Goal: Task Accomplishment & Management: Complete application form

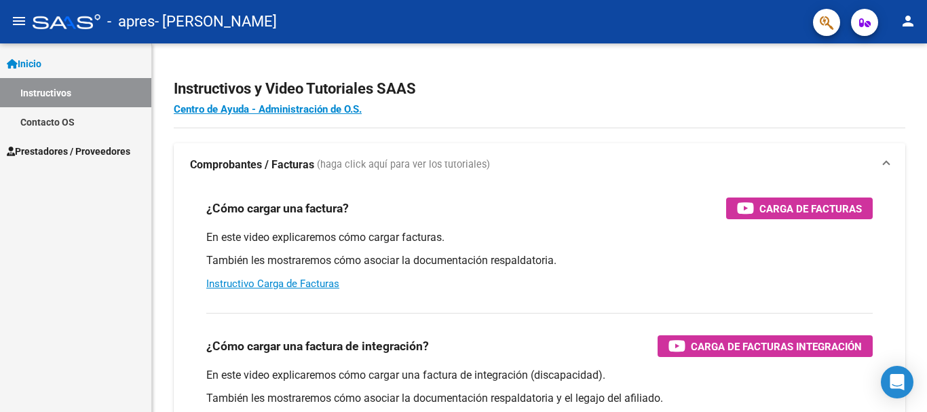
click at [103, 97] on link "Instructivos" at bounding box center [75, 92] width 151 height 29
click at [96, 145] on span "Prestadores / Proveedores" at bounding box center [68, 151] width 123 height 15
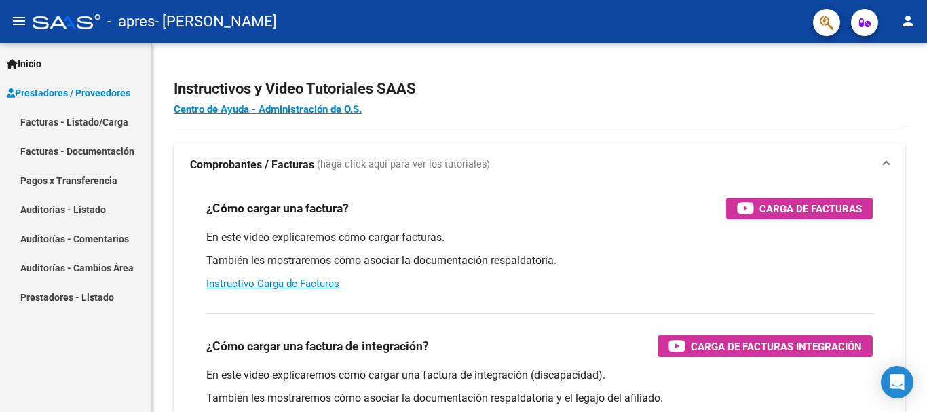
click at [106, 122] on link "Facturas - Listado/Carga" at bounding box center [75, 121] width 151 height 29
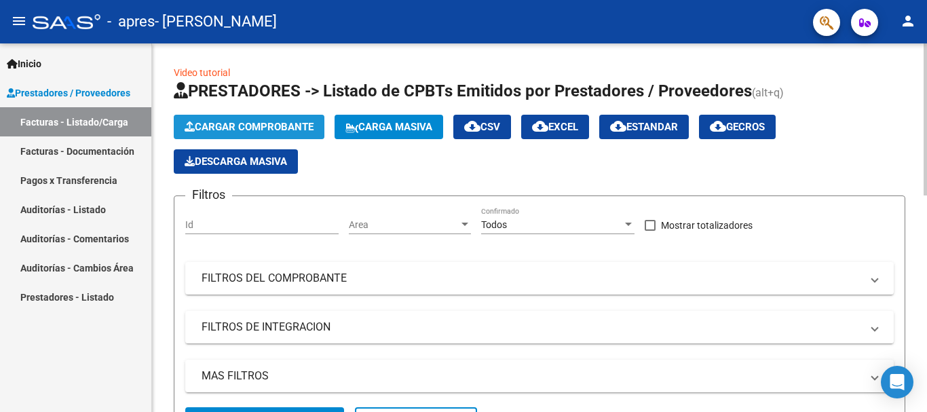
click at [267, 132] on span "Cargar Comprobante" at bounding box center [249, 127] width 129 height 12
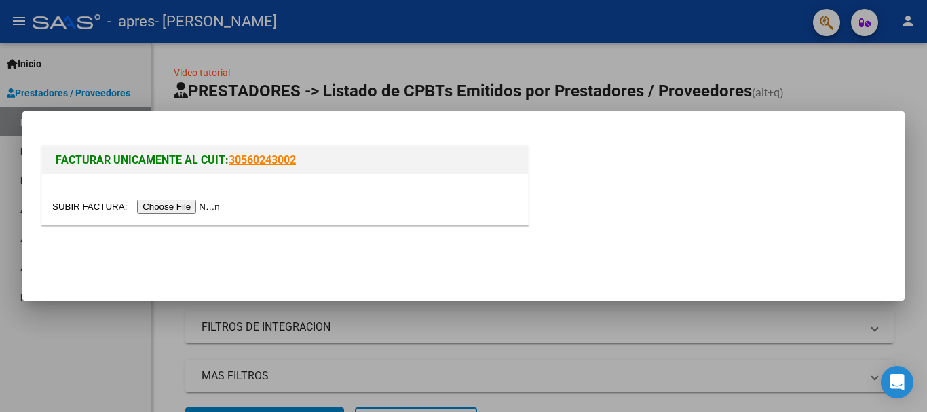
click at [176, 204] on input "file" at bounding box center [138, 206] width 172 height 14
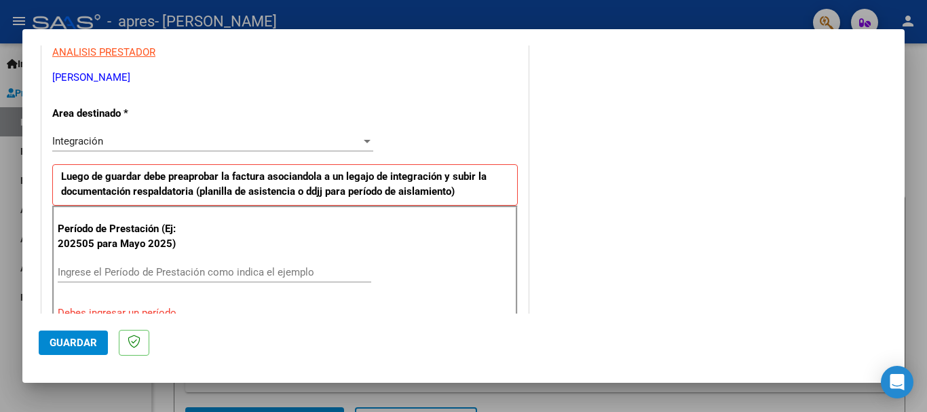
scroll to position [271, 0]
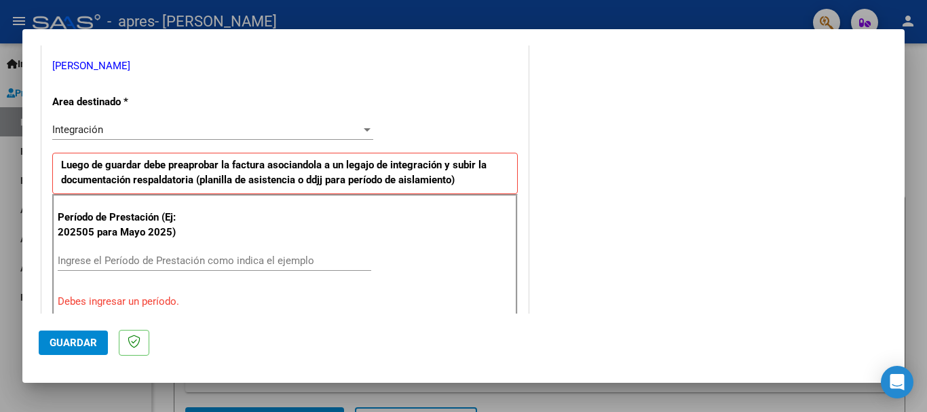
click at [201, 123] on div "Integración" at bounding box center [206, 129] width 309 height 12
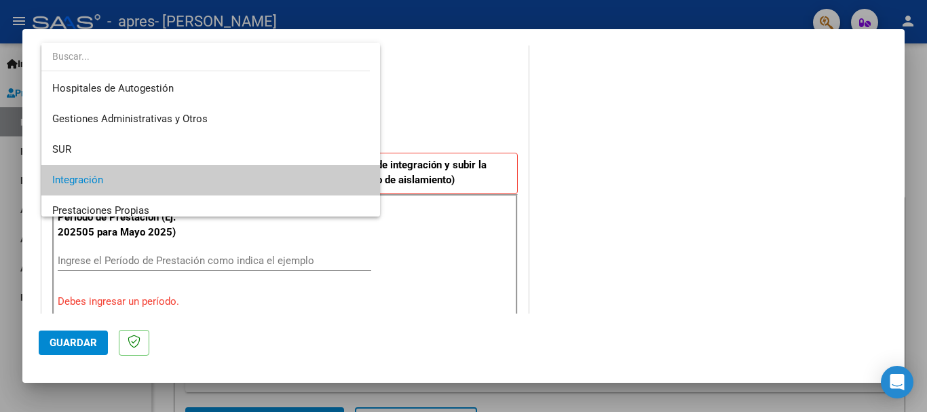
scroll to position [51, 0]
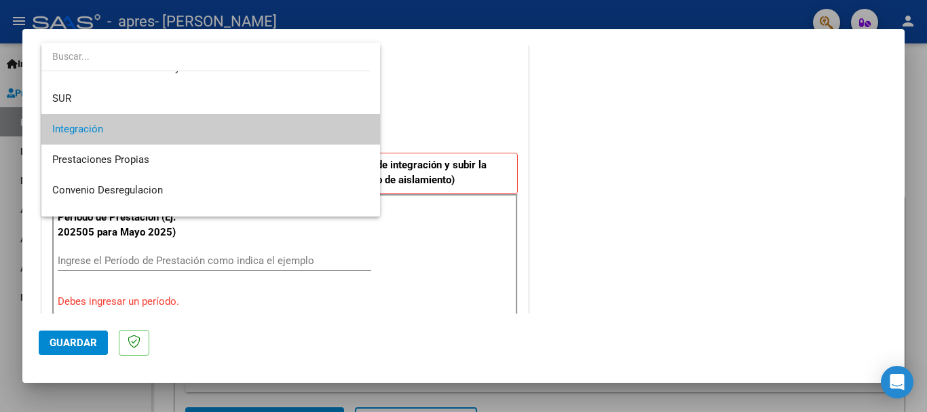
click at [201, 123] on span "Integración" at bounding box center [210, 129] width 317 height 31
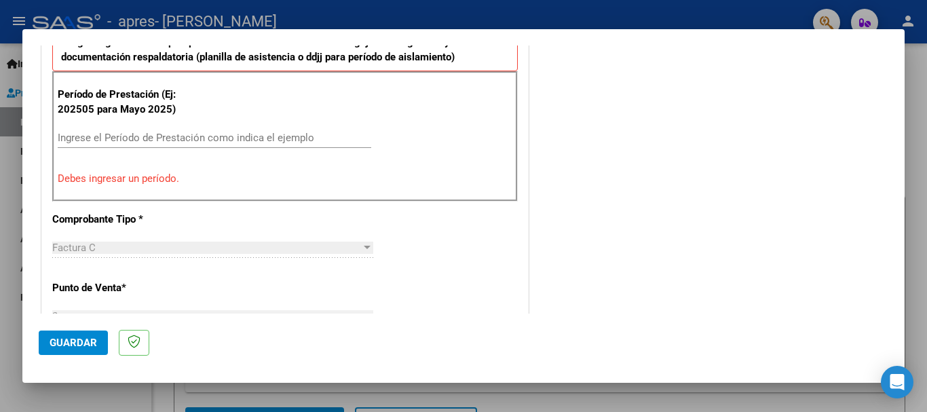
scroll to position [407, 0]
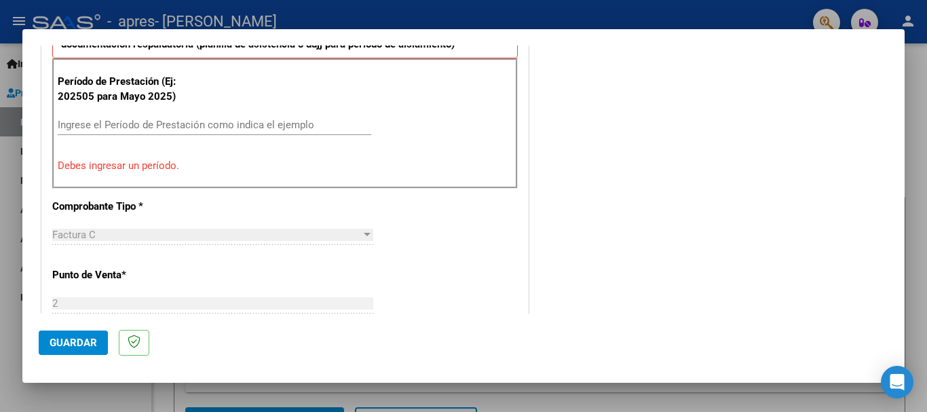
click at [184, 121] on input "Ingrese el Período de Prestación como indica el ejemplo" at bounding box center [214, 125] width 313 height 12
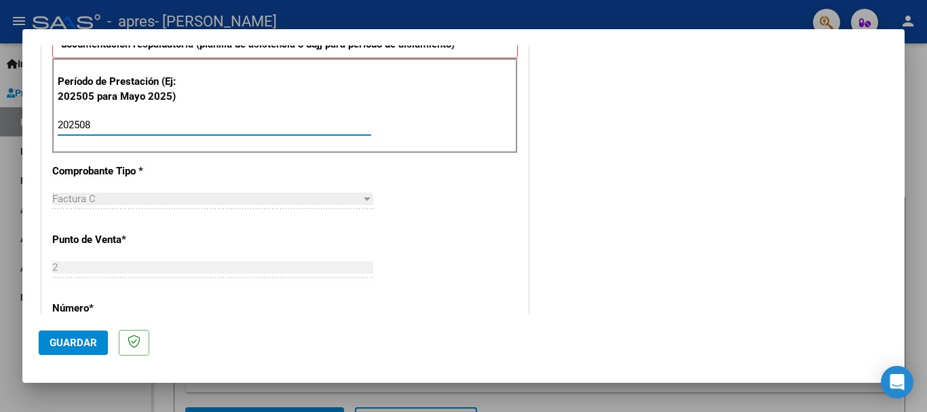
type input "202508"
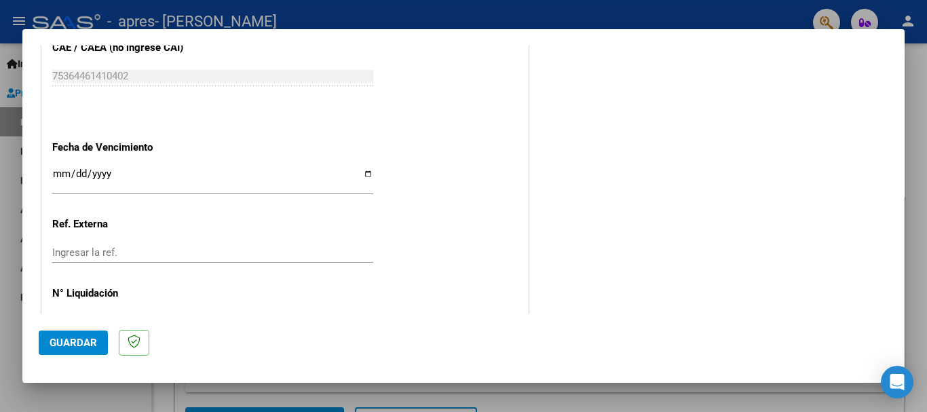
scroll to position [926, 0]
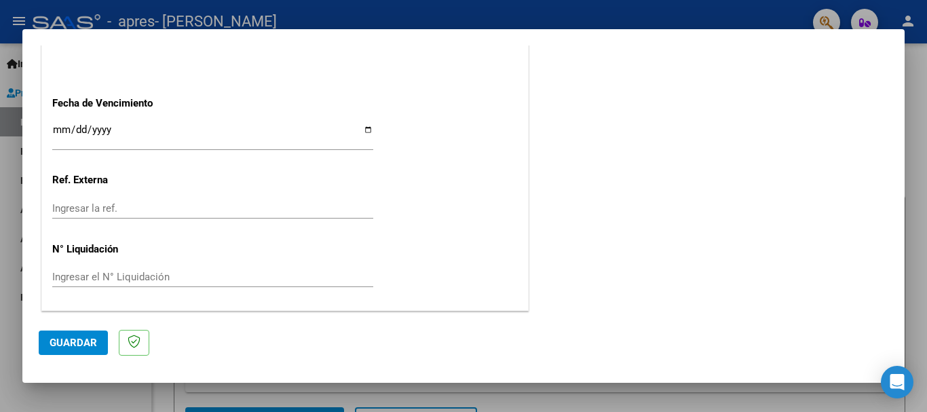
click at [108, 125] on input "Ingresar la fecha" at bounding box center [212, 135] width 321 height 22
click at [359, 134] on input "Ingresar la fecha" at bounding box center [212, 135] width 321 height 22
type input "[DATE]"
click at [56, 353] on button "Guardar" at bounding box center [73, 342] width 69 height 24
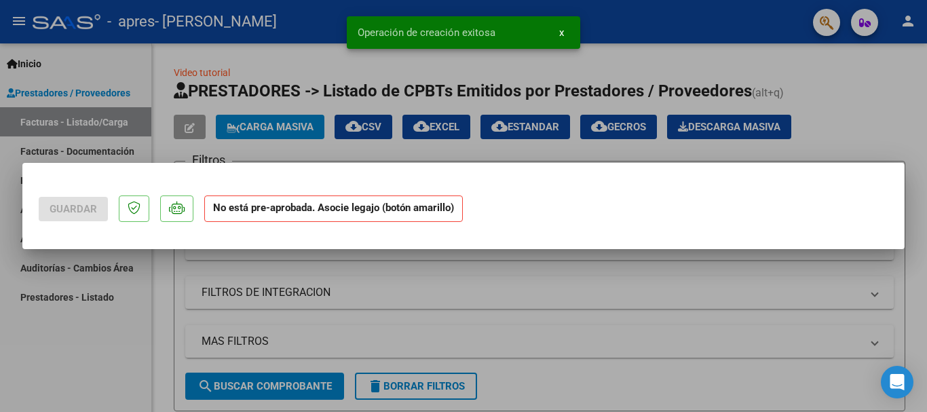
scroll to position [0, 0]
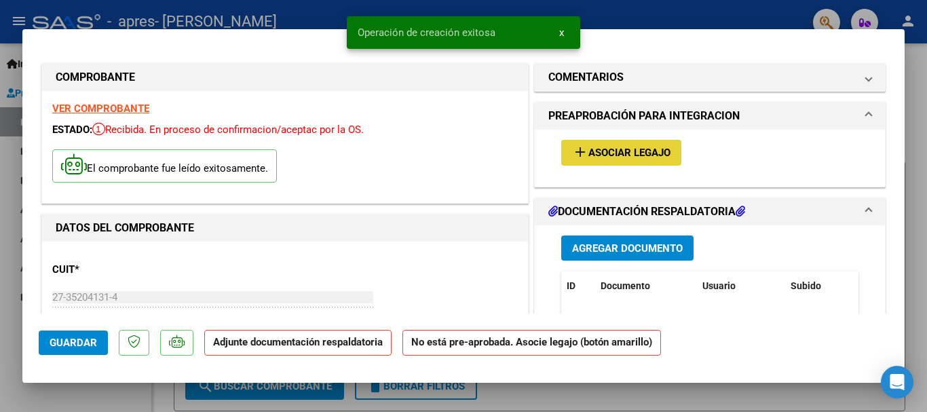
click at [594, 146] on span "add Asociar Legajo" at bounding box center [621, 152] width 98 height 12
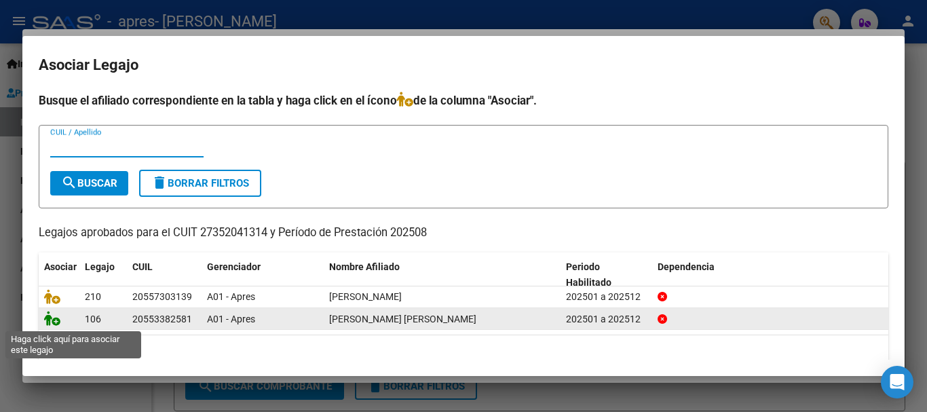
click at [54, 317] on icon at bounding box center [52, 318] width 16 height 15
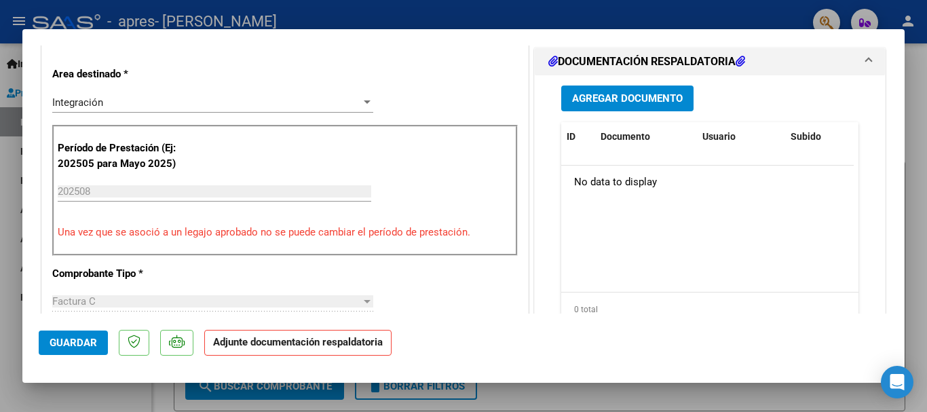
scroll to position [339, 0]
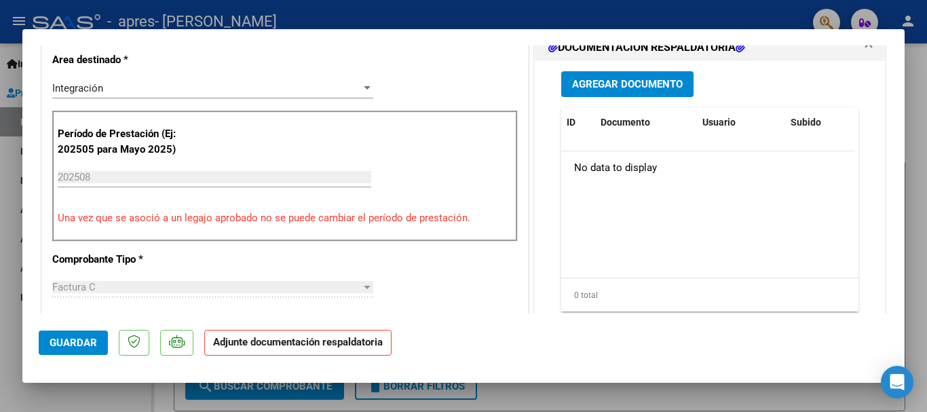
click at [342, 352] on p "Adjunte documentación respaldatoria" at bounding box center [297, 343] width 187 height 26
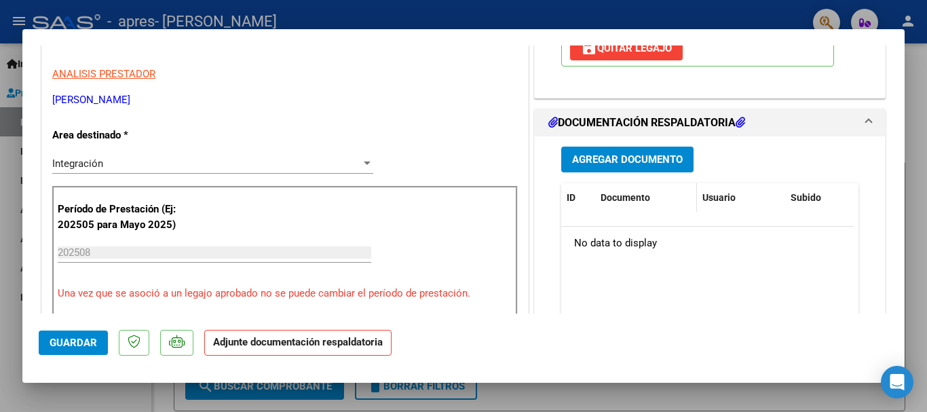
scroll to position [271, 0]
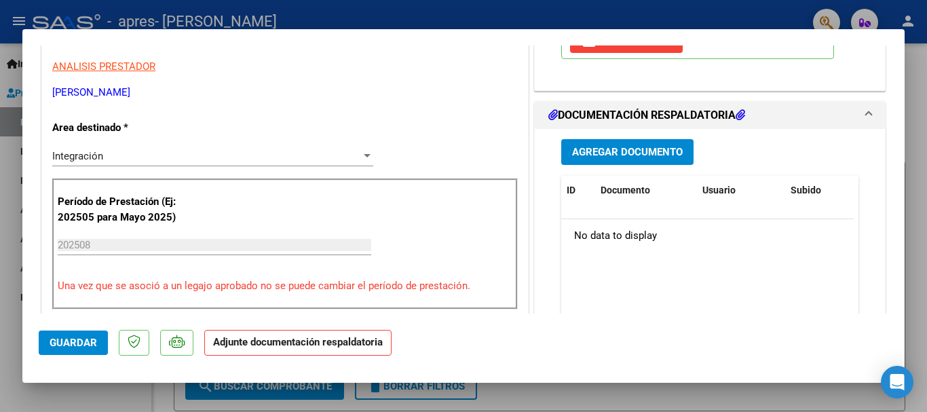
click at [639, 158] on span "Agregar Documento" at bounding box center [627, 153] width 111 height 12
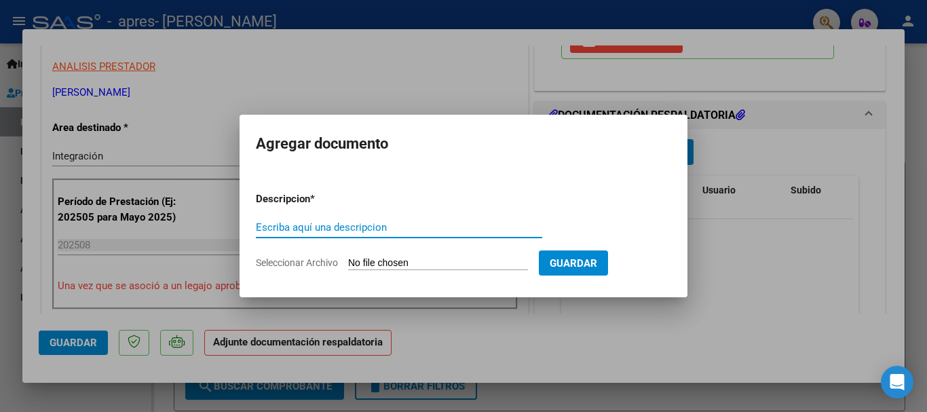
click at [404, 228] on input "Escriba aquí una descripcion" at bounding box center [399, 227] width 286 height 12
type input "Planilla asistencia"
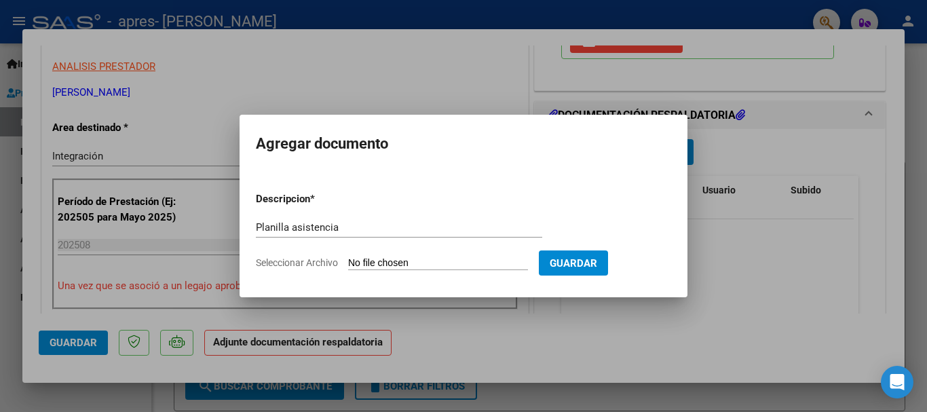
click at [402, 257] on input "Seleccionar Archivo" at bounding box center [438, 263] width 180 height 13
type input "C:\fakepath\CamScanner [DATE] 11.47.pdf"
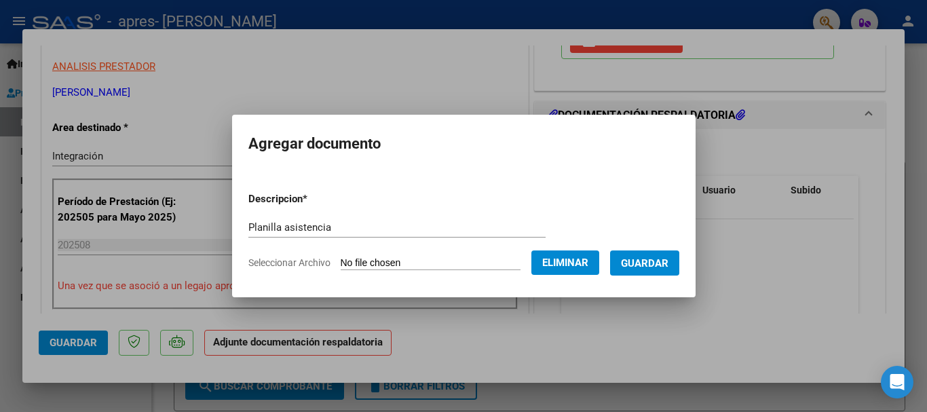
click at [644, 263] on span "Guardar" at bounding box center [644, 263] width 47 height 12
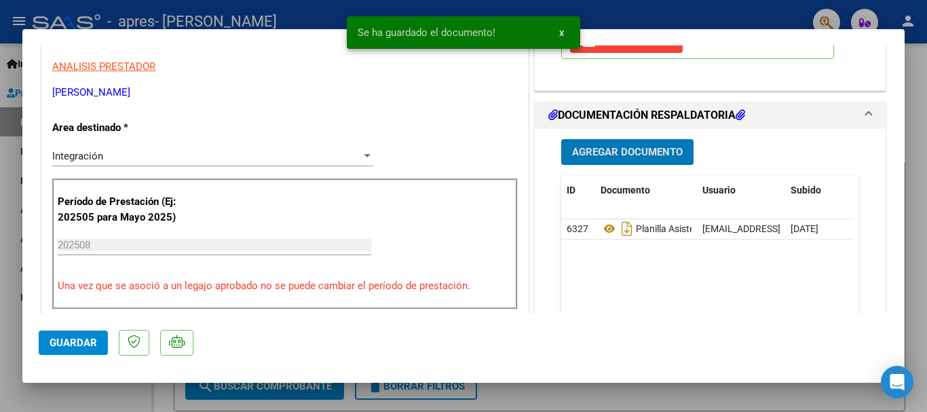
click at [611, 150] on span "Agregar Documento" at bounding box center [627, 153] width 111 height 12
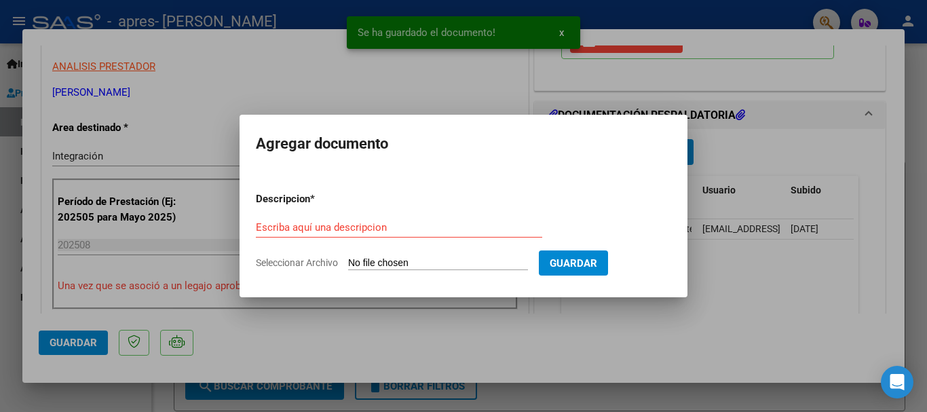
click at [393, 269] on input "Seleccionar Archivo" at bounding box center [438, 263] width 180 height 13
type input "C:\fakepath\27352041314_011_00002_00000881.pdf"
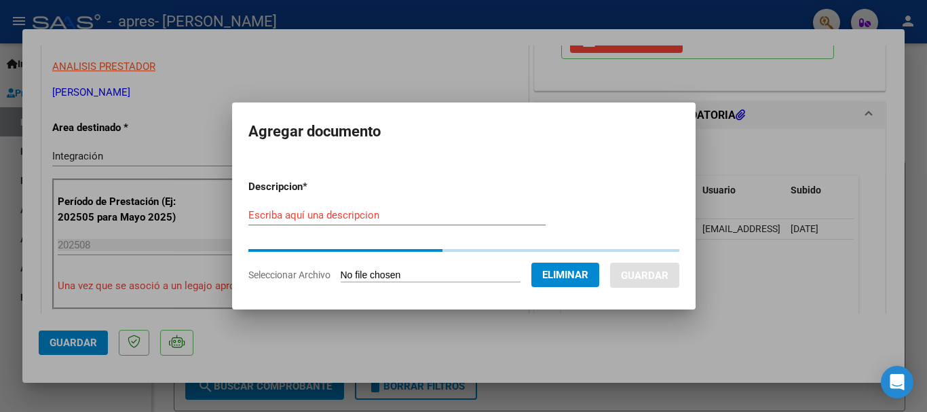
click at [362, 224] on div "Escriba aquí una descripcion" at bounding box center [396, 215] width 297 height 20
click at [363, 212] on form "Descripcion * Escriba aquí una descripcion Seleccionar Archivo Eliminar Guardar" at bounding box center [463, 230] width 431 height 123
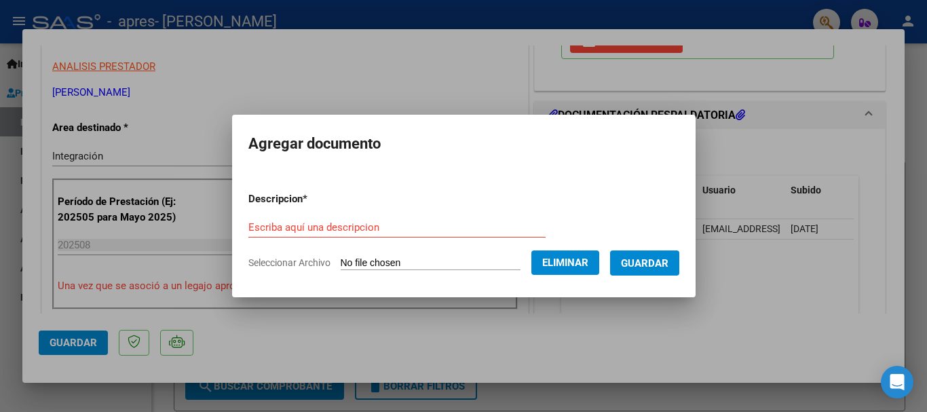
click at [358, 223] on input "Escriba aquí una descripcion" at bounding box center [396, 227] width 297 height 12
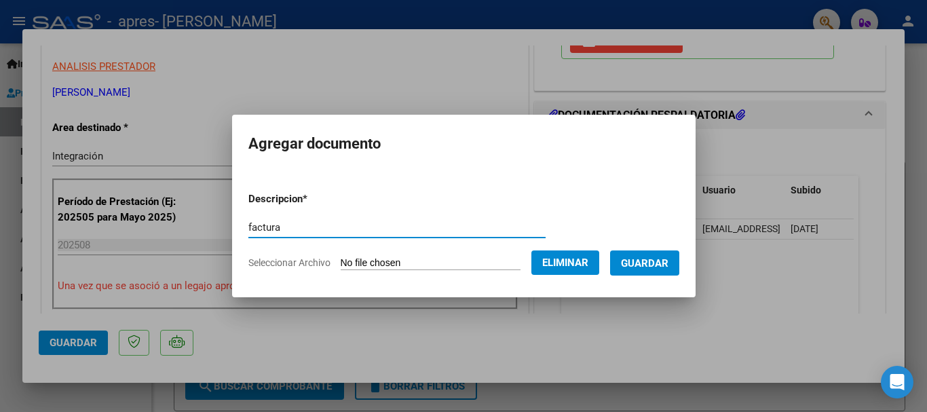
type input "factura"
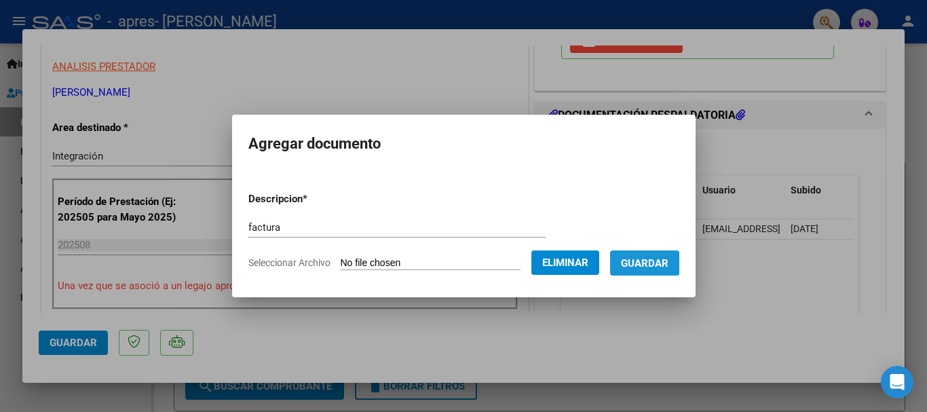
click at [637, 258] on span "Guardar" at bounding box center [644, 263] width 47 height 12
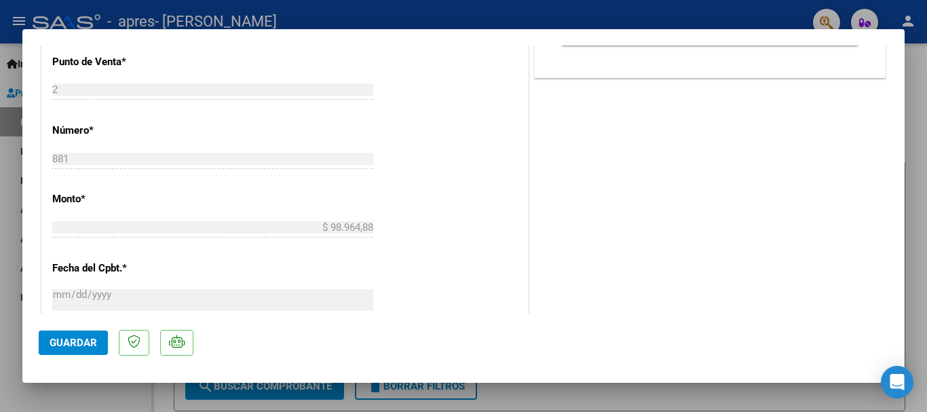
scroll to position [611, 0]
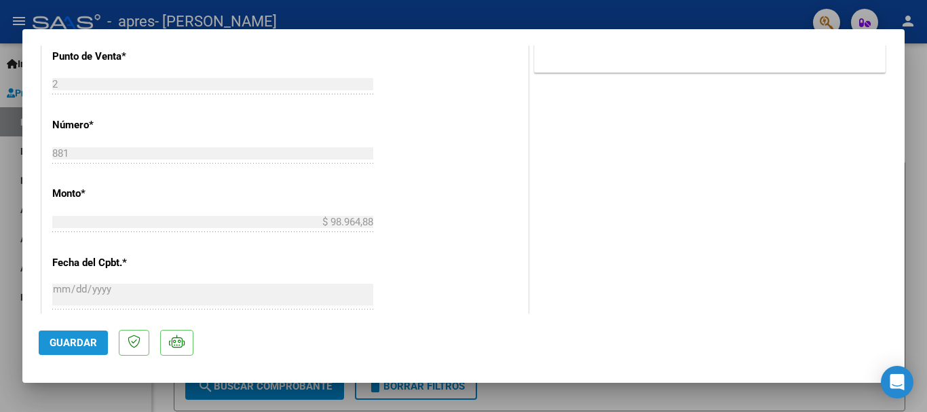
click at [62, 338] on span "Guardar" at bounding box center [73, 342] width 47 height 12
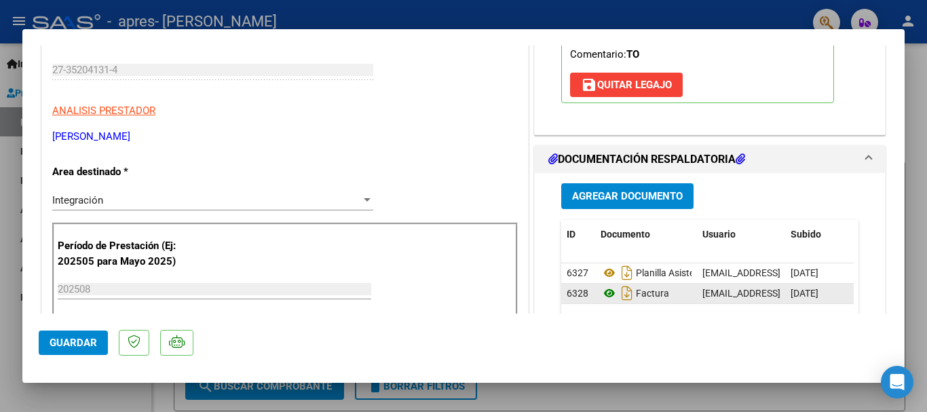
scroll to position [271, 0]
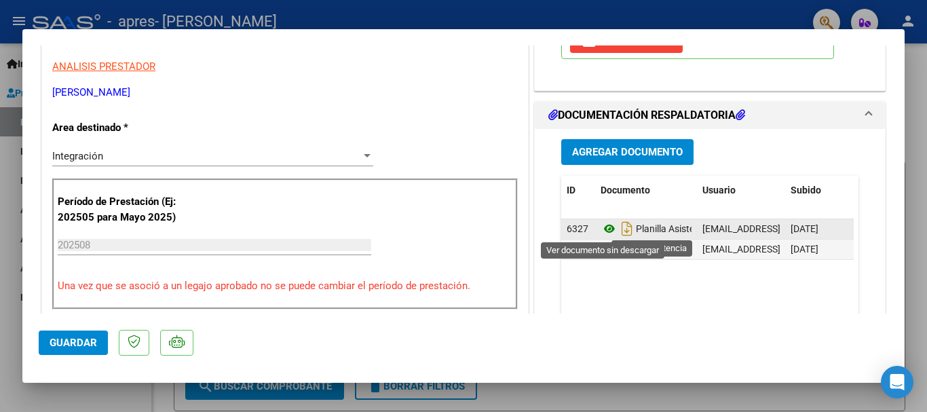
click at [600, 223] on icon at bounding box center [609, 228] width 18 height 16
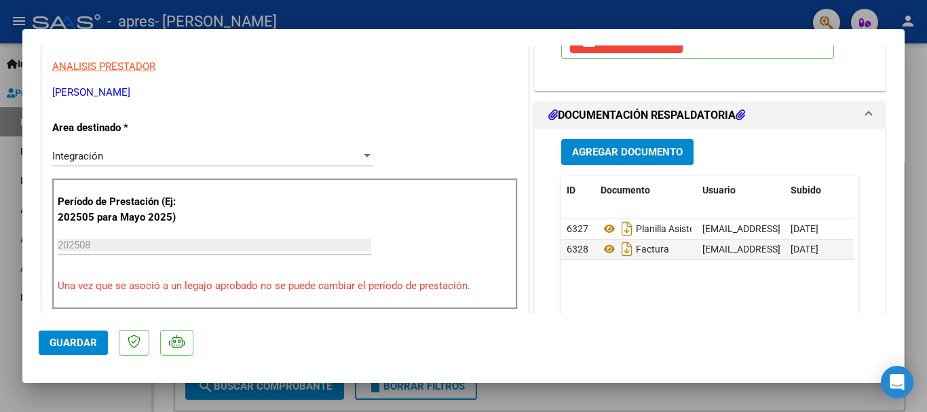
click at [581, 403] on div at bounding box center [463, 206] width 927 height 412
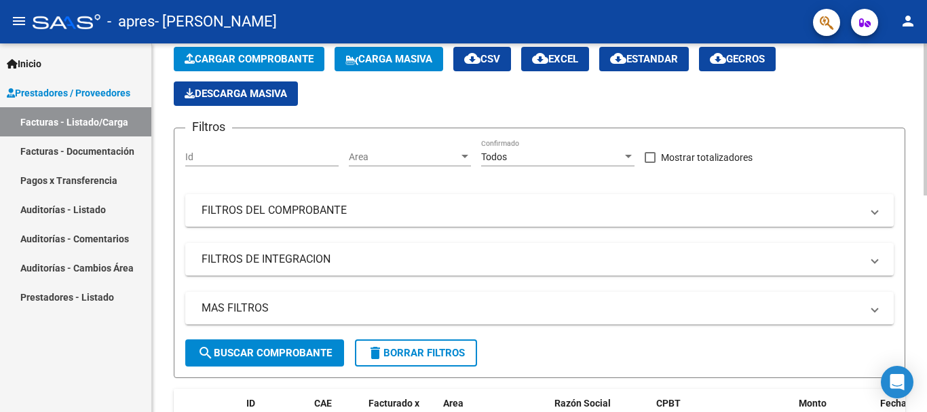
scroll to position [0, 0]
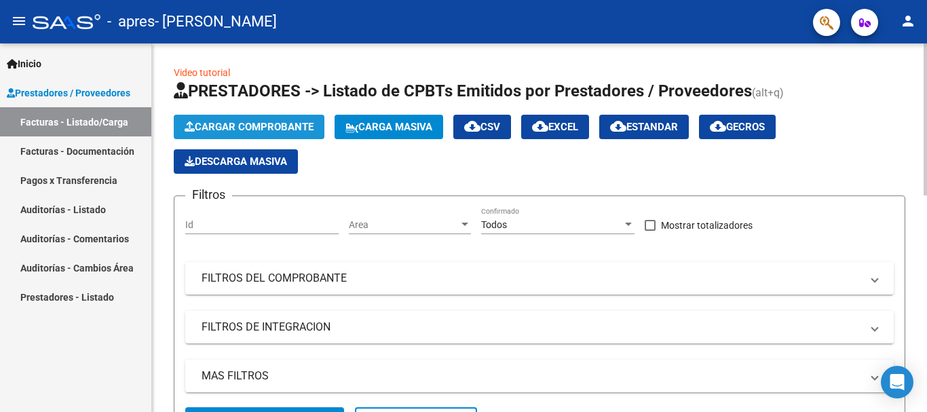
click at [291, 126] on span "Cargar Comprobante" at bounding box center [249, 127] width 129 height 12
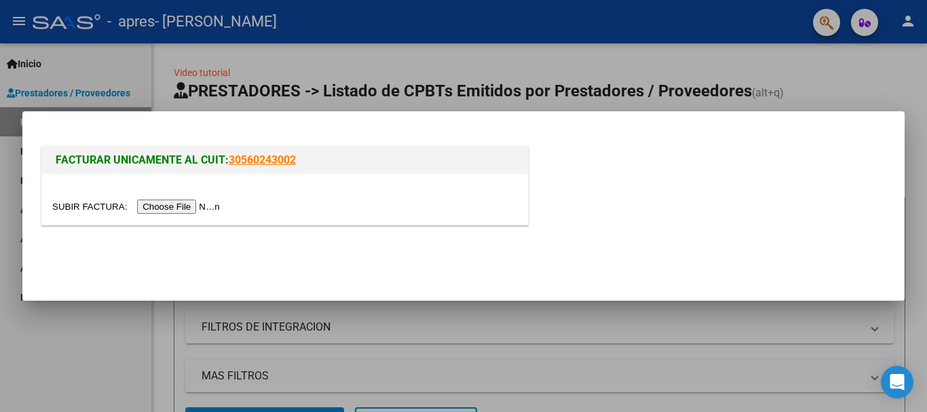
click at [187, 204] on input "file" at bounding box center [138, 206] width 172 height 14
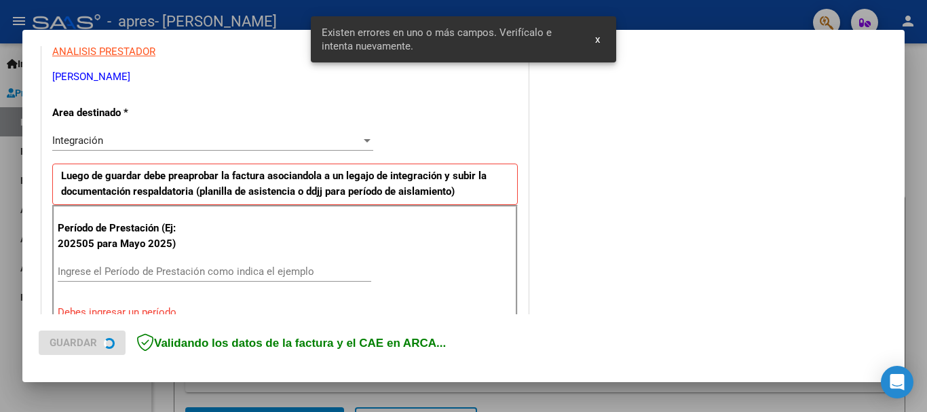
scroll to position [313, 0]
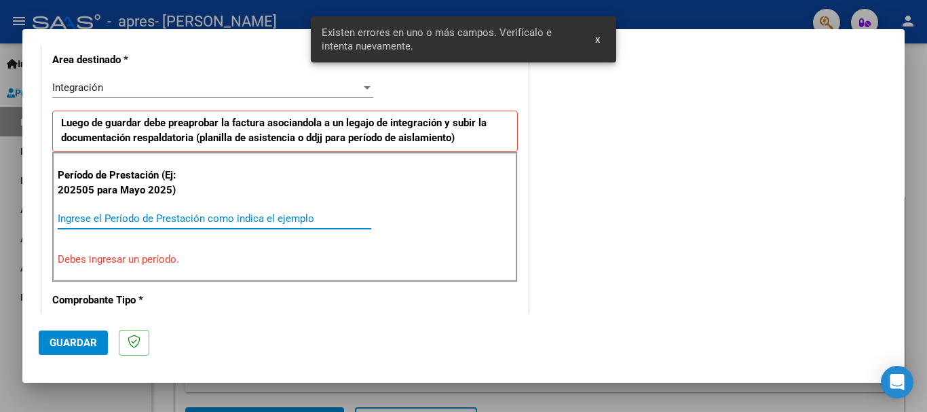
click at [228, 214] on input "Ingrese el Período de Prestación como indica el ejemplo" at bounding box center [214, 218] width 313 height 12
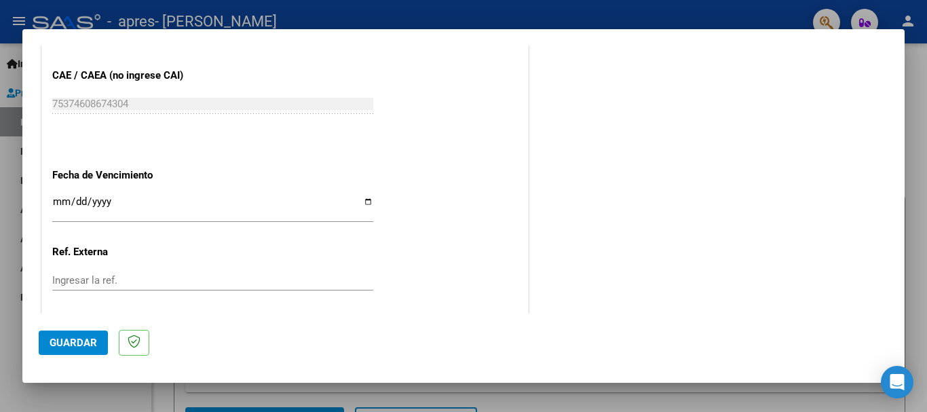
scroll to position [856, 0]
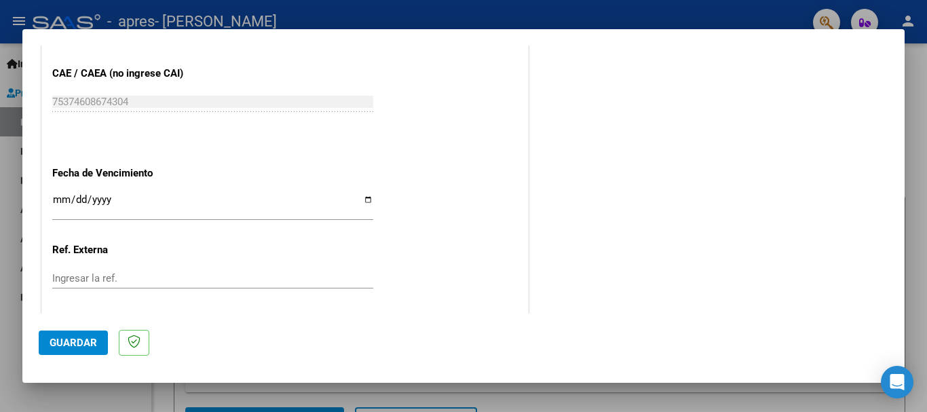
type input "202508"
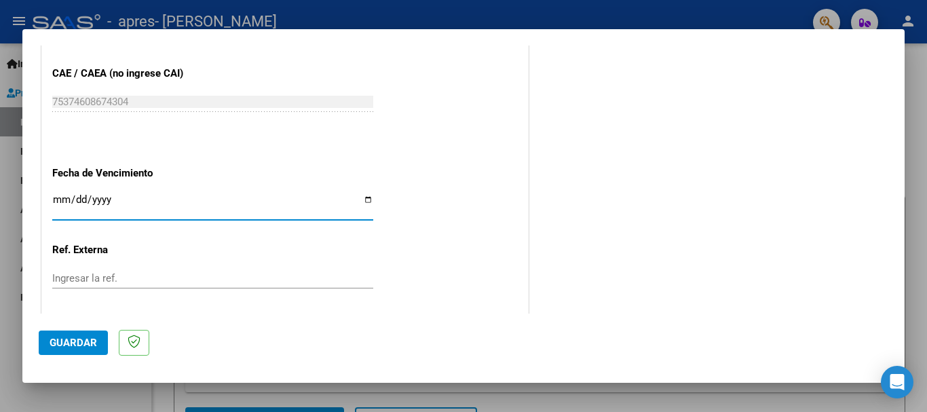
click at [364, 199] on input "Ingresar la fecha" at bounding box center [212, 205] width 321 height 22
type input "[DATE]"
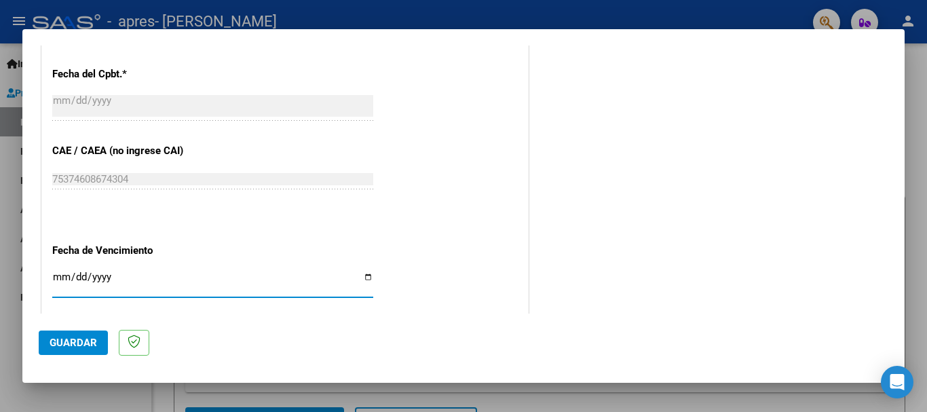
scroll to position [926, 0]
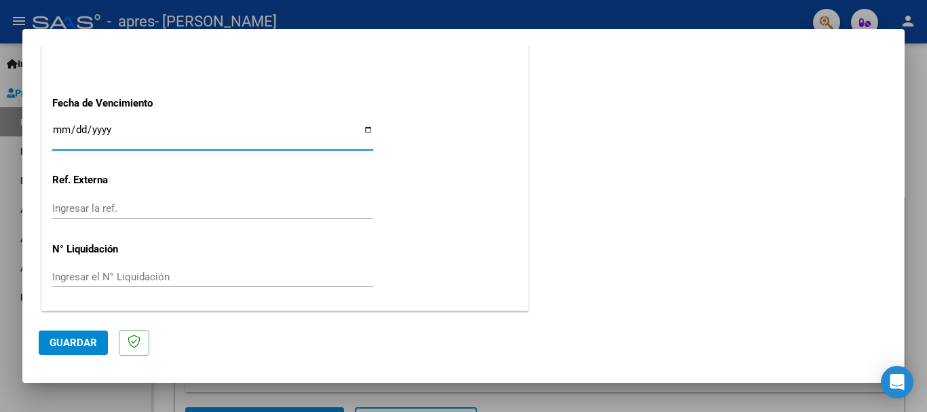
click at [79, 347] on span "Guardar" at bounding box center [73, 342] width 47 height 12
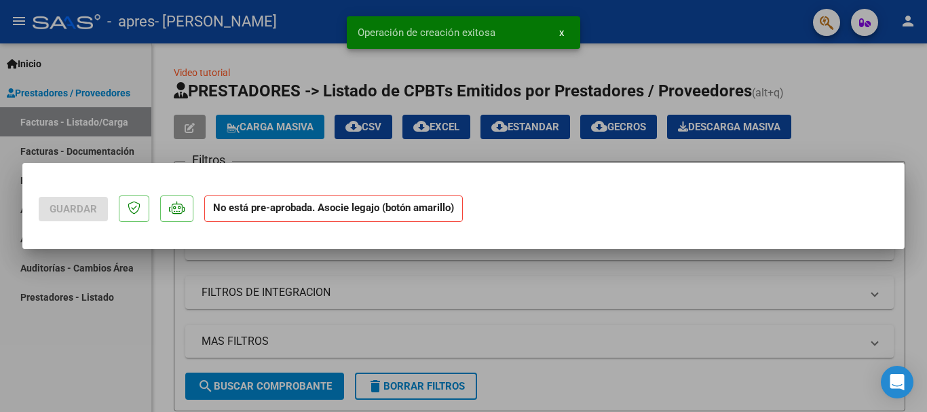
scroll to position [0, 0]
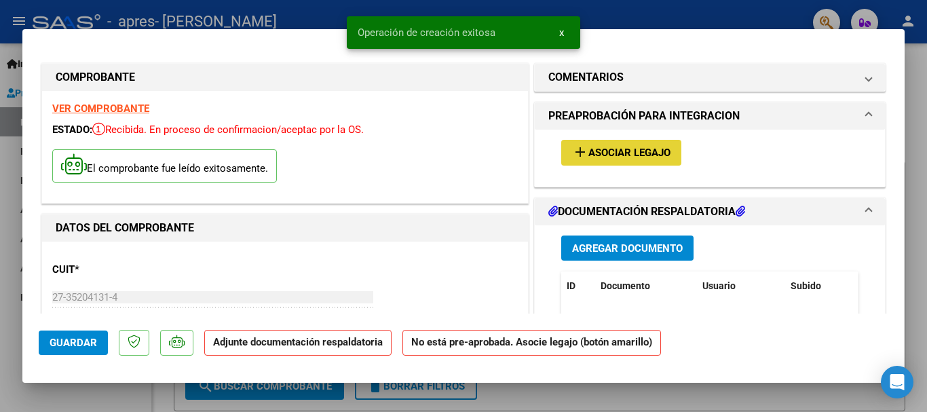
click at [619, 156] on span "Asociar Legajo" at bounding box center [629, 153] width 82 height 12
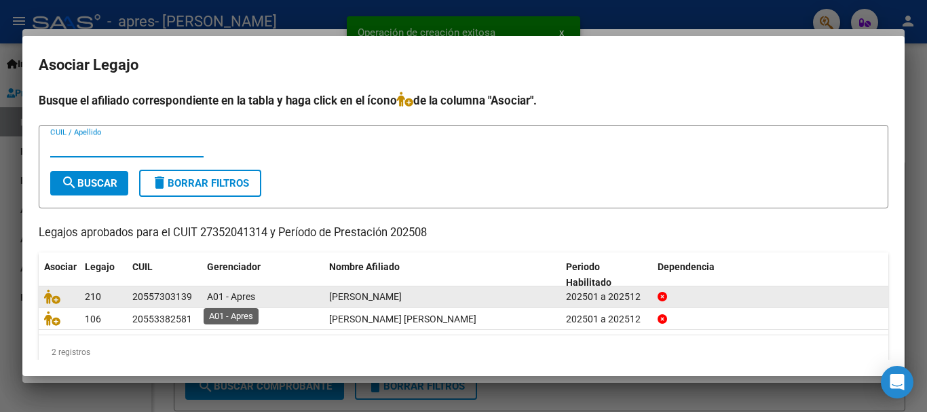
click at [210, 294] on span "A01 - Apres" at bounding box center [231, 296] width 48 height 11
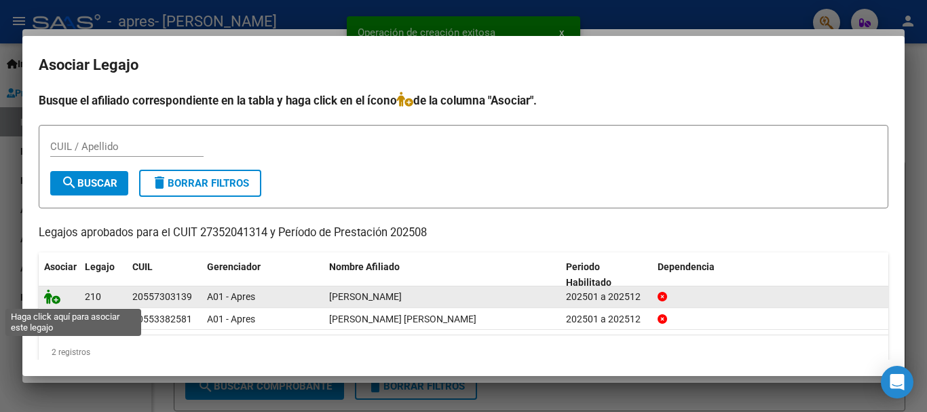
click at [54, 297] on icon at bounding box center [52, 296] width 16 height 15
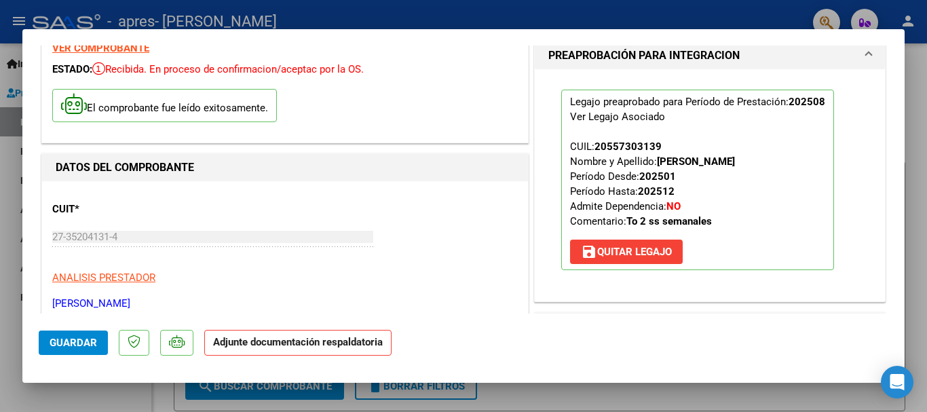
scroll to position [271, 0]
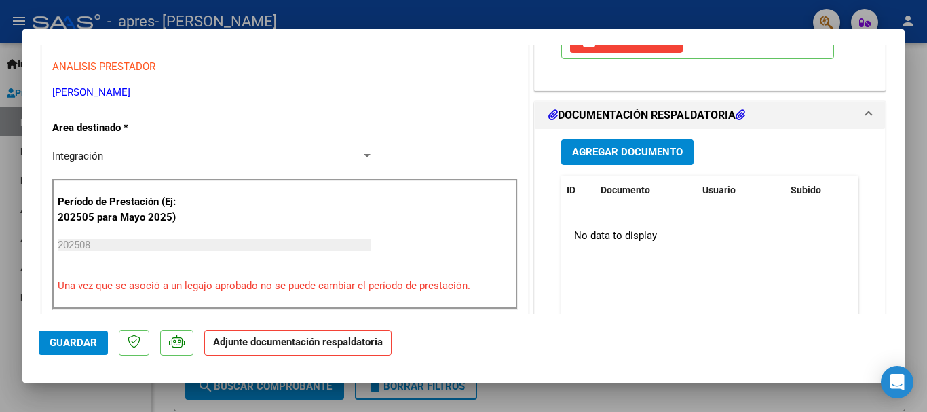
click at [623, 157] on span "Agregar Documento" at bounding box center [627, 153] width 111 height 12
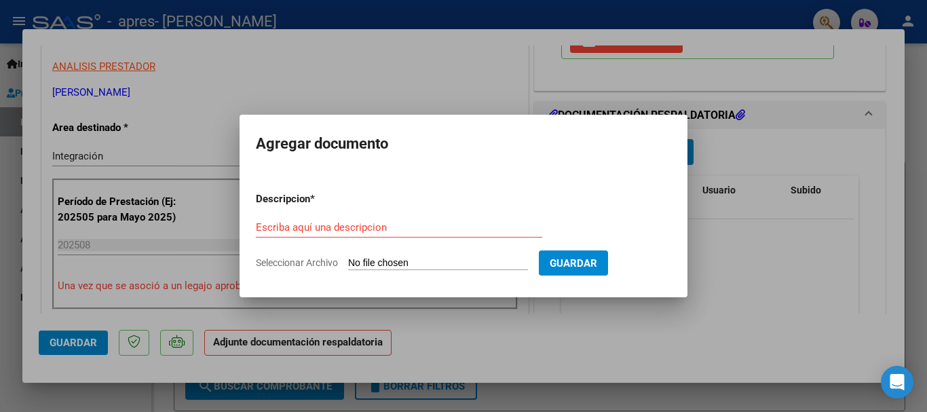
click at [381, 264] on input "Seleccionar Archivo" at bounding box center [438, 263] width 180 height 13
type input "C:\fakepath\CamScanner [DATE] 11.48.pdf"
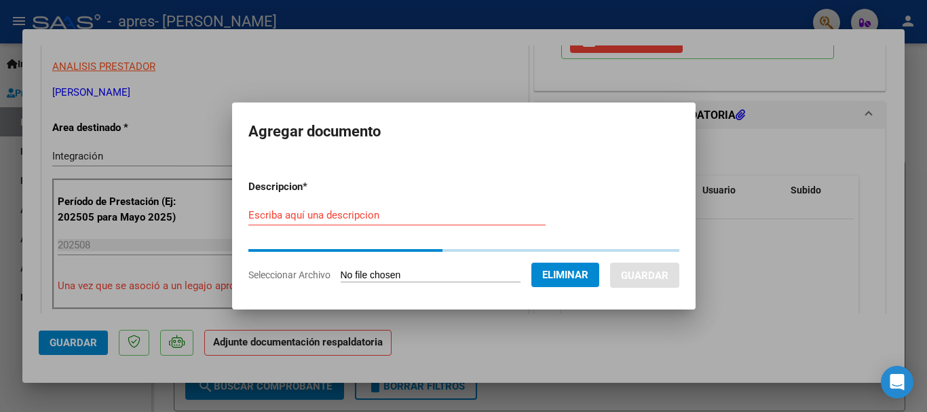
click at [357, 226] on div "Escriba aquí una descripcion" at bounding box center [396, 221] width 297 height 33
click at [358, 221] on div "Escriba aquí una descripcion" at bounding box center [396, 215] width 297 height 20
click at [358, 216] on input "Escriba aquí una descripcion" at bounding box center [396, 215] width 297 height 12
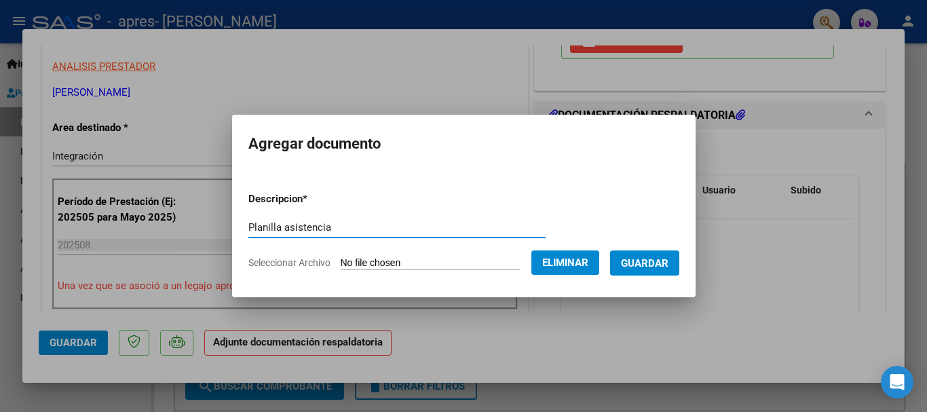
type input "Planilla asistencia"
click at [644, 263] on span "Guardar" at bounding box center [644, 263] width 47 height 12
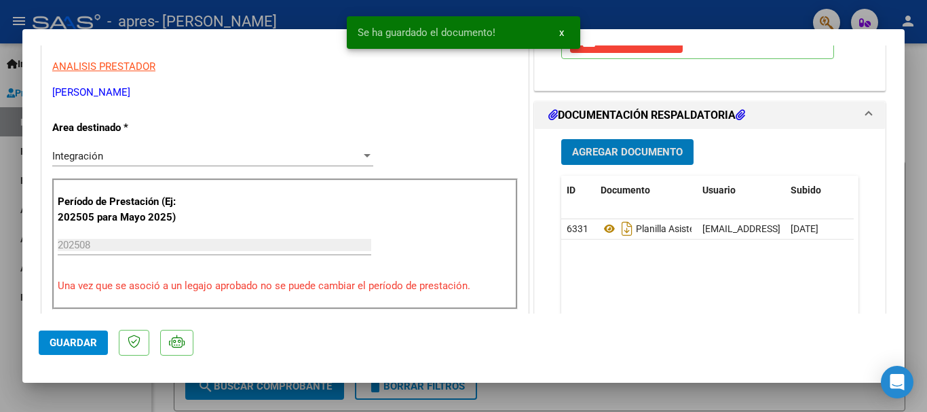
click at [605, 149] on span "Agregar Documento" at bounding box center [627, 153] width 111 height 12
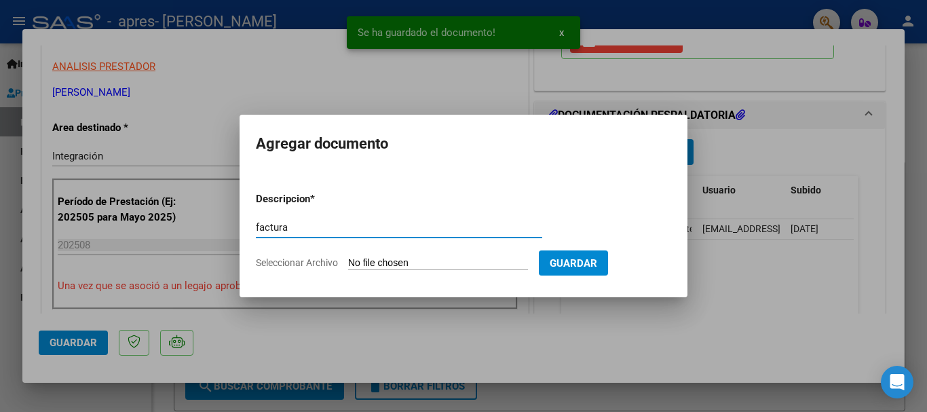
type input "factura"
click at [404, 261] on input "Seleccionar Archivo" at bounding box center [438, 263] width 180 height 13
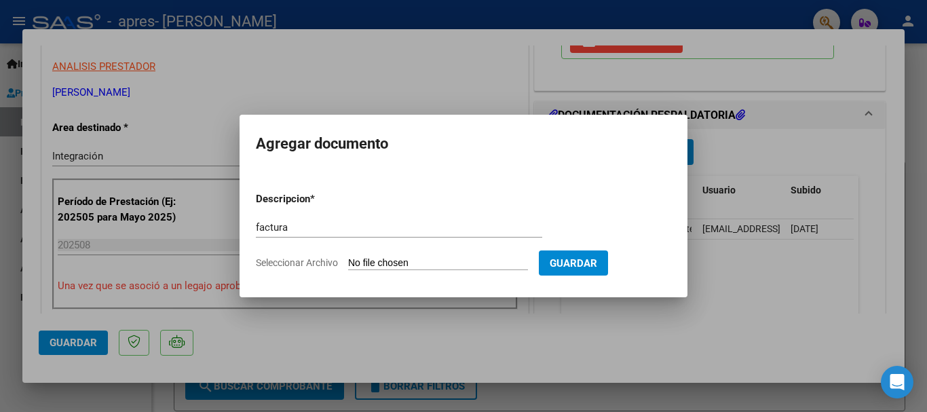
type input "C:\fakepath\27352041314_011_00002_00000882.pdf"
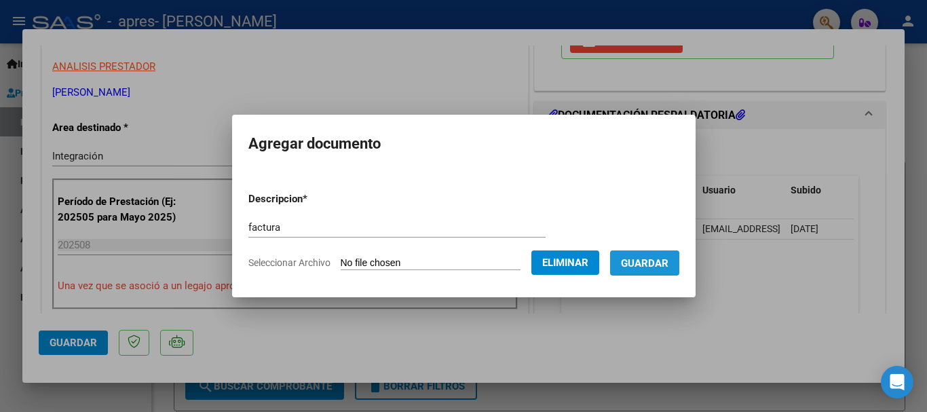
click at [647, 269] on span "Guardar" at bounding box center [644, 263] width 47 height 12
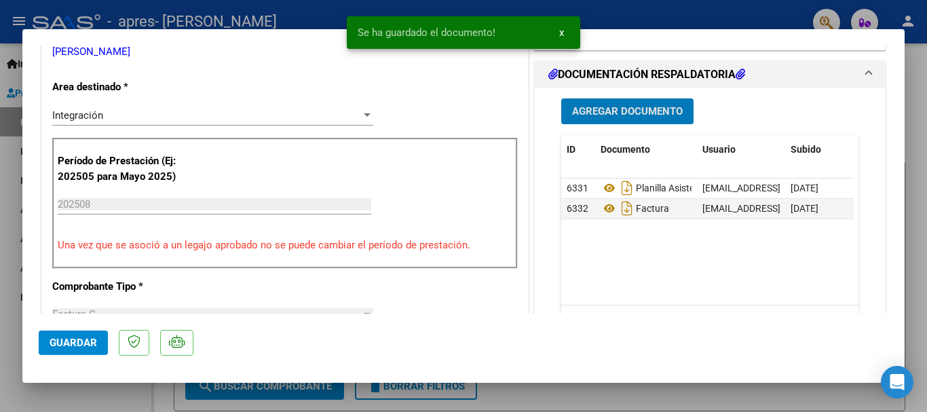
scroll to position [339, 0]
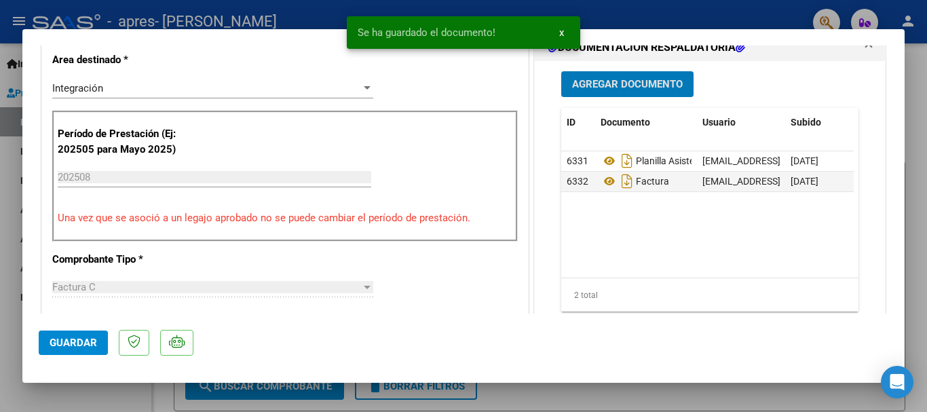
click at [74, 341] on span "Guardar" at bounding box center [73, 342] width 47 height 12
click at [1, 327] on div at bounding box center [463, 206] width 927 height 412
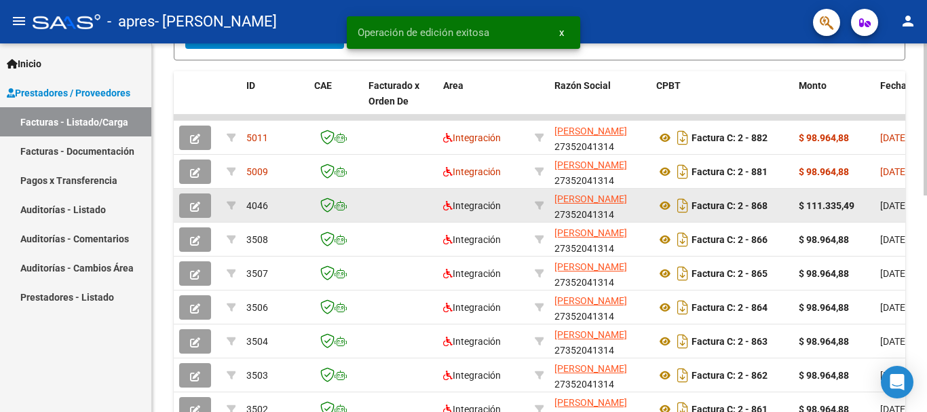
scroll to position [407, 0]
